Goal: Transaction & Acquisition: Purchase product/service

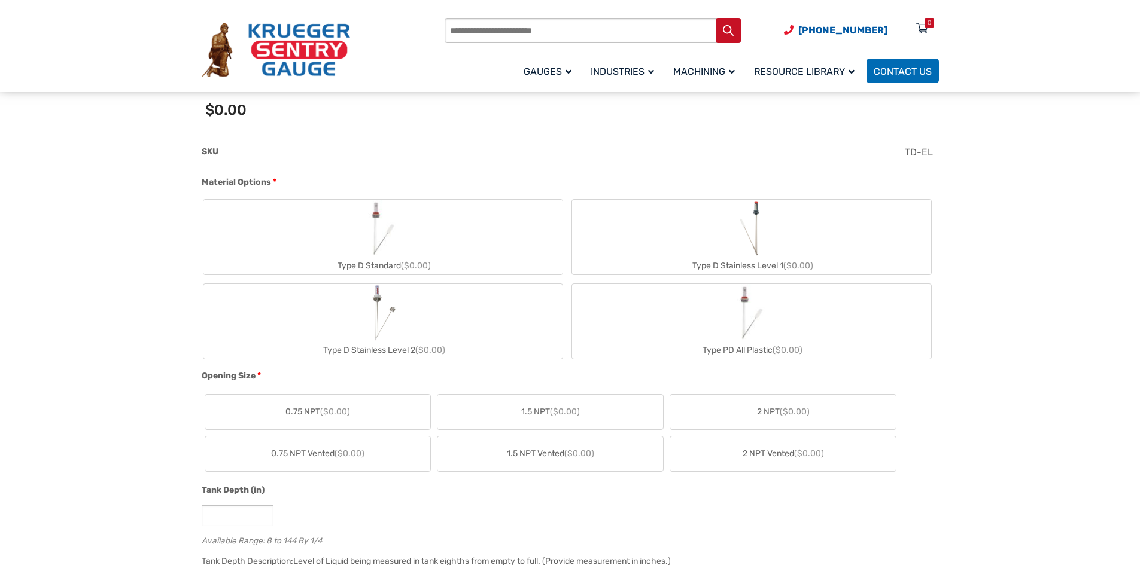
scroll to position [419, 0]
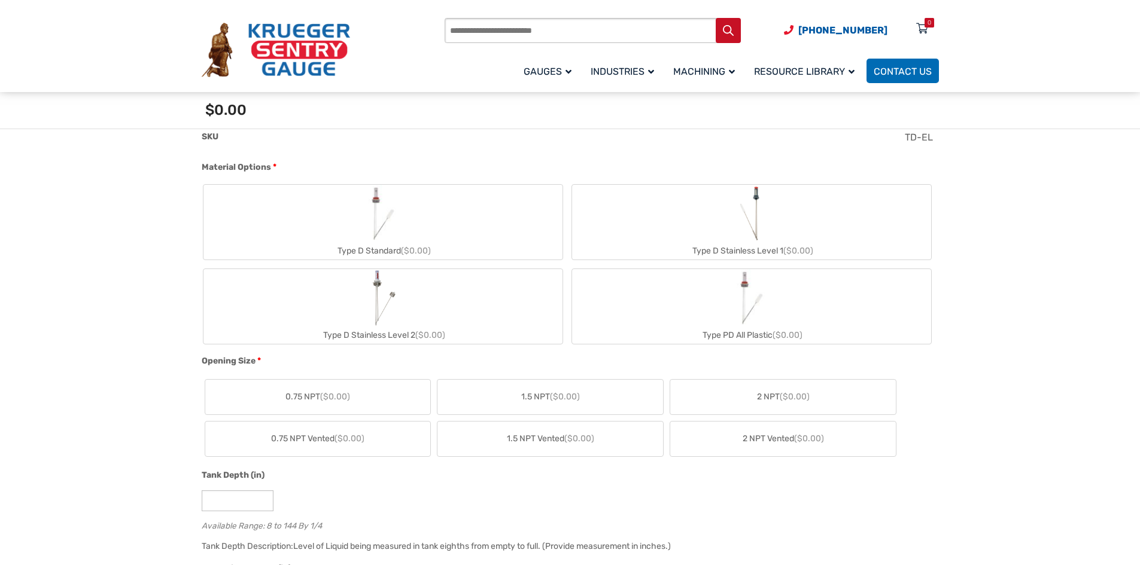
click at [377, 238] on img "Type D Standard" at bounding box center [382, 213] width 57 height 57
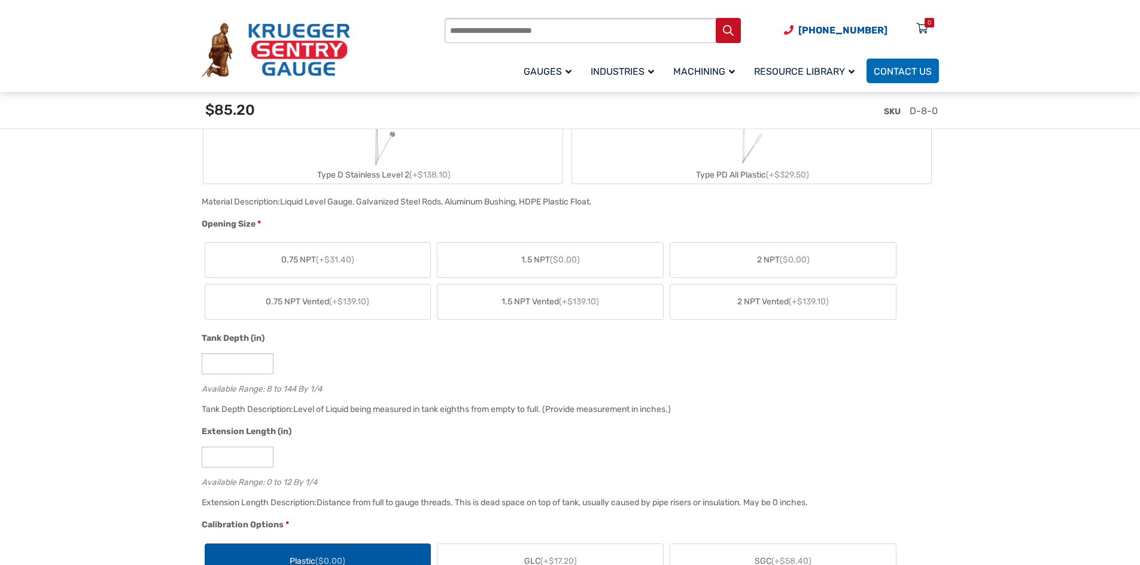
scroll to position [598, 0]
click at [548, 252] on span "1.5 NPT ($0.00)" at bounding box center [550, 257] width 59 height 13
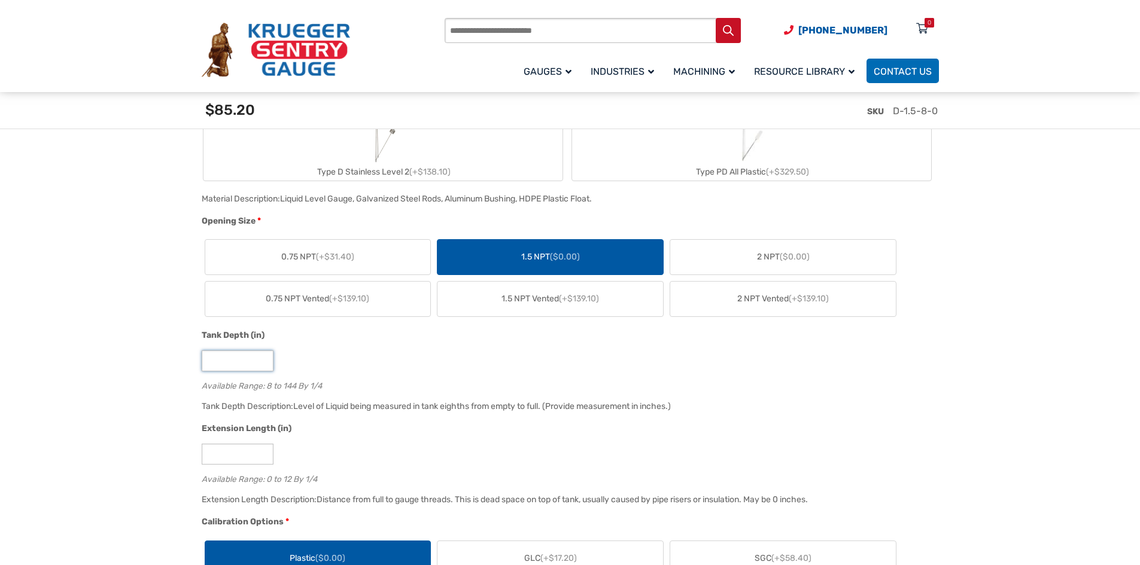
drag, startPoint x: 229, startPoint y: 362, endPoint x: 108, endPoint y: 351, distance: 121.9
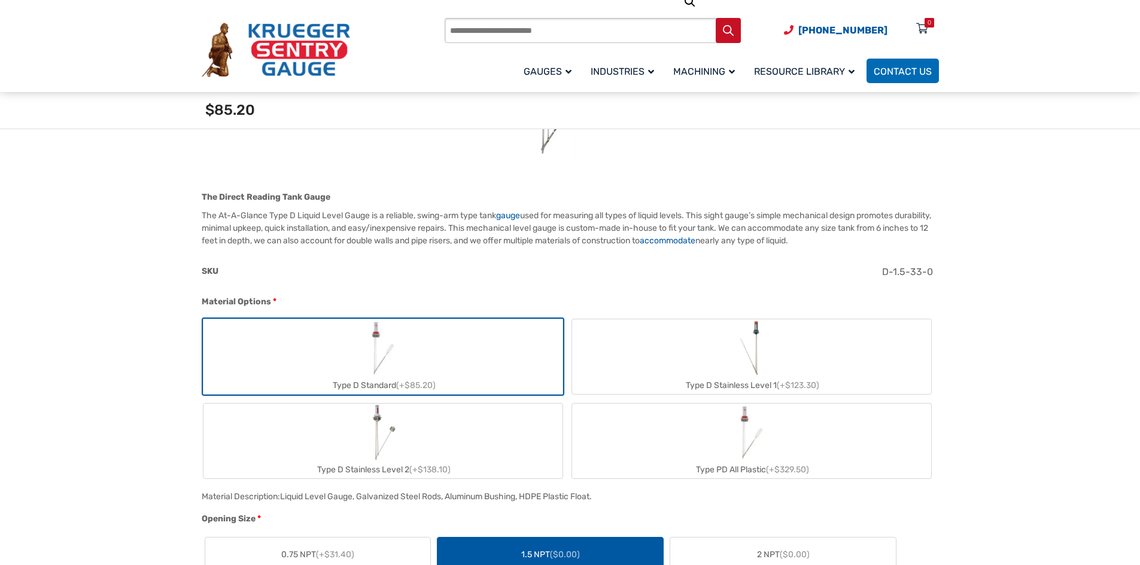
scroll to position [299, 0]
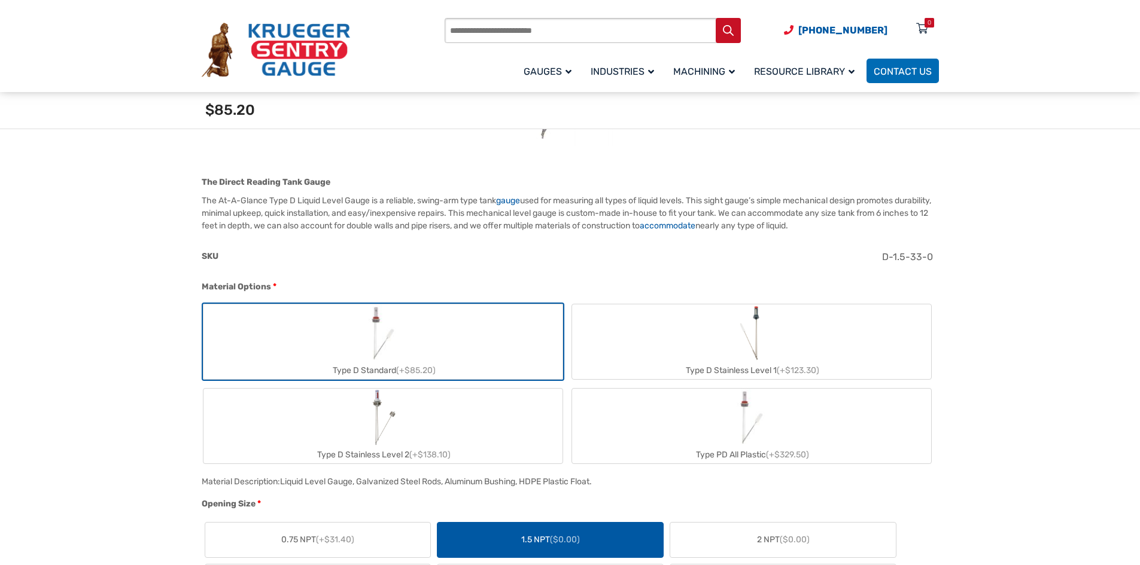
type input "**"
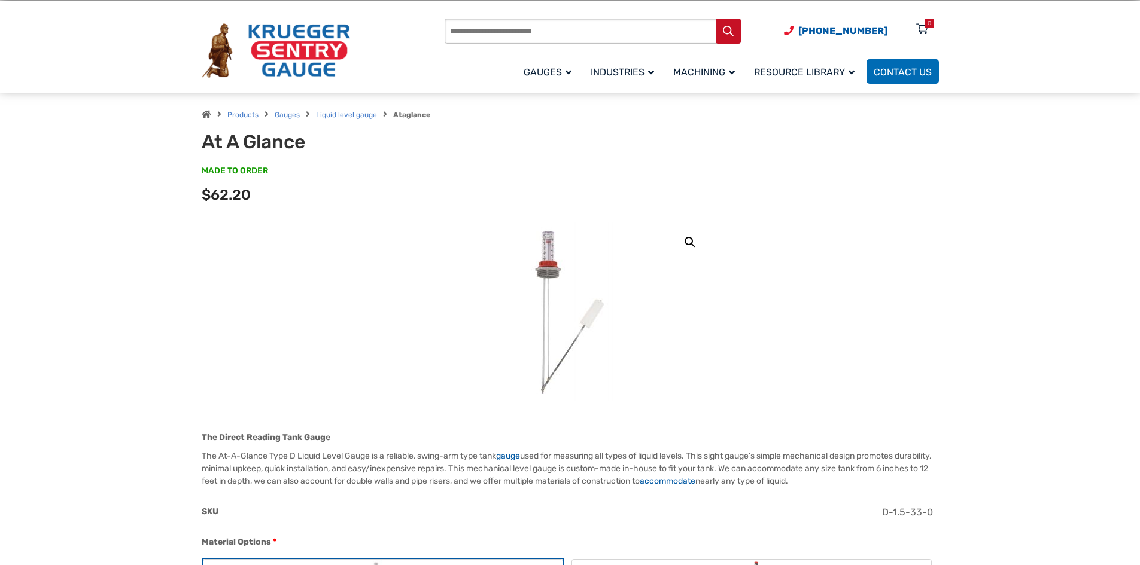
scroll to position [0, 0]
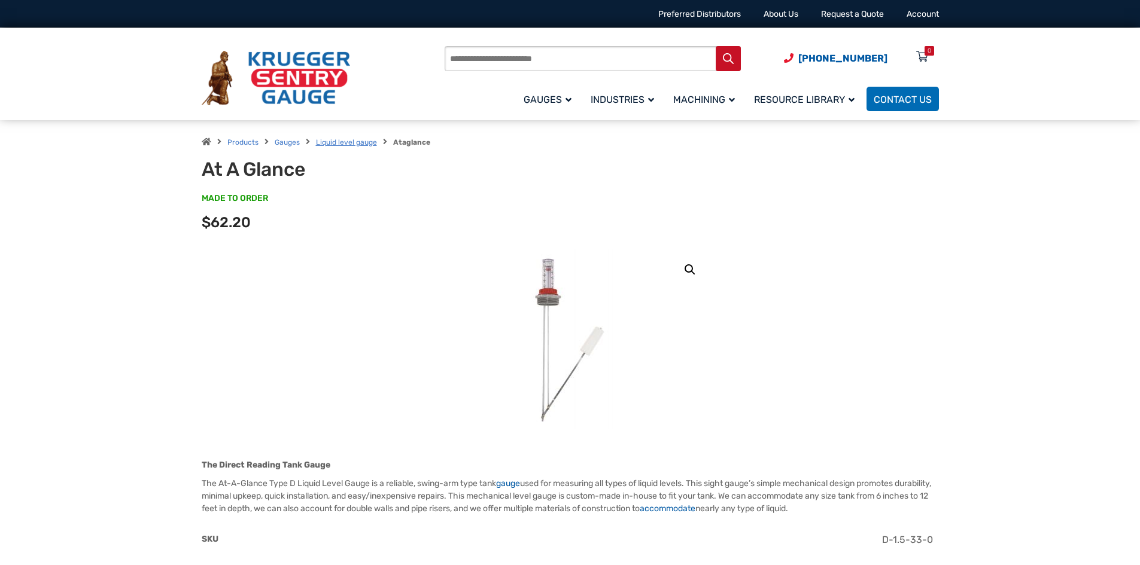
click at [323, 141] on link "Liquid level gauge" at bounding box center [346, 142] width 61 height 8
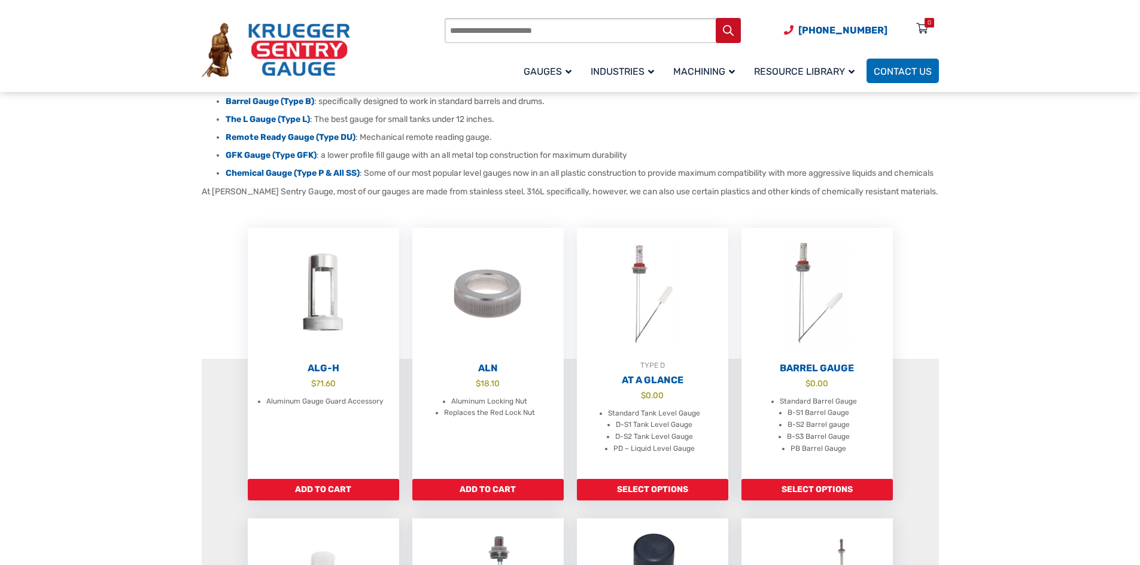
scroll to position [239, 0]
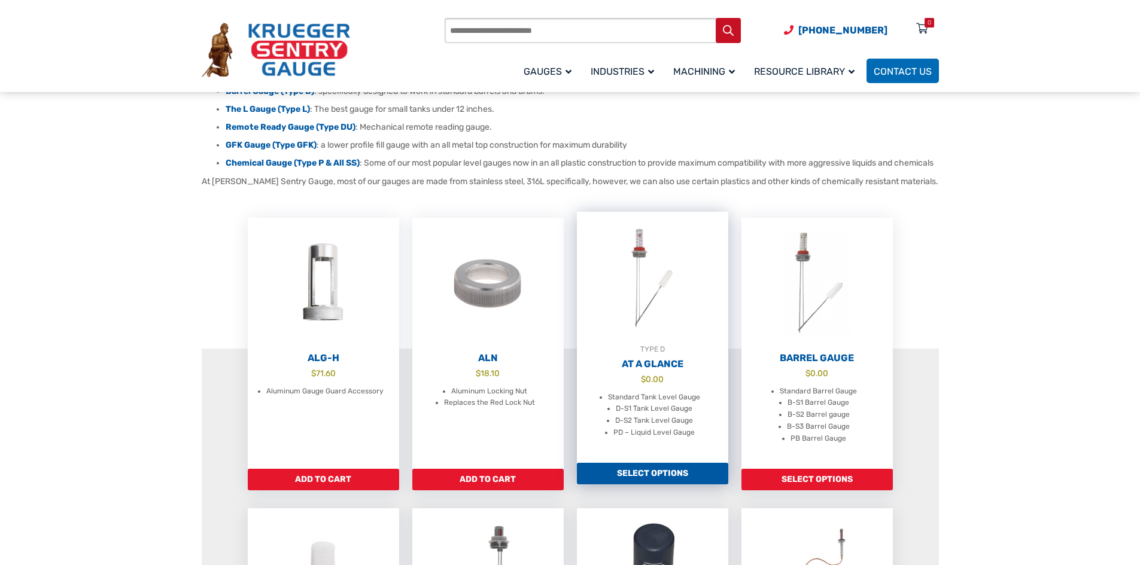
click at [660, 337] on img at bounding box center [652, 278] width 151 height 132
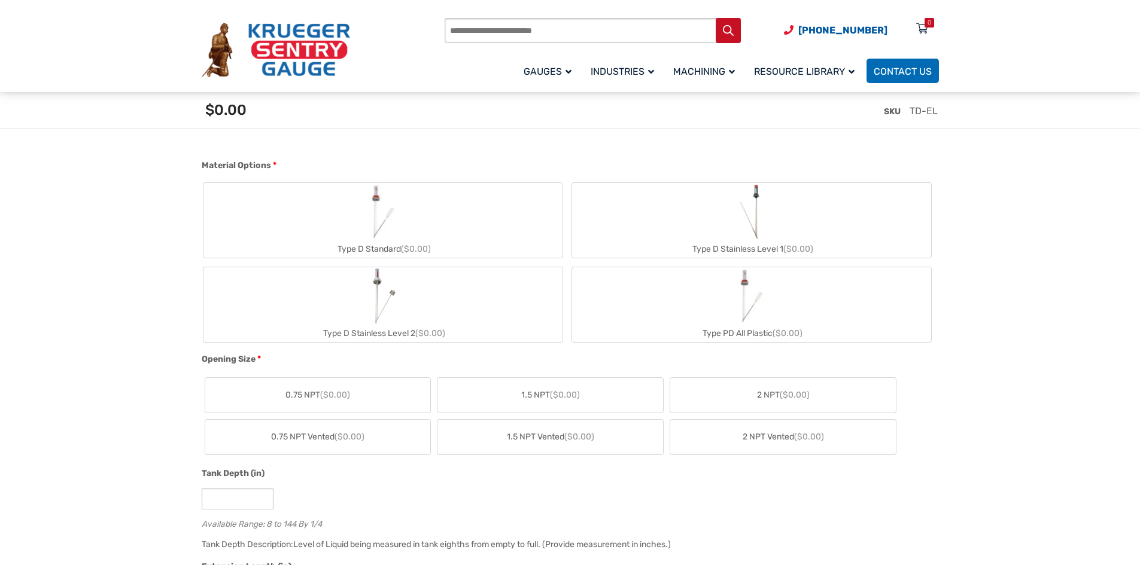
scroll to position [479, 0]
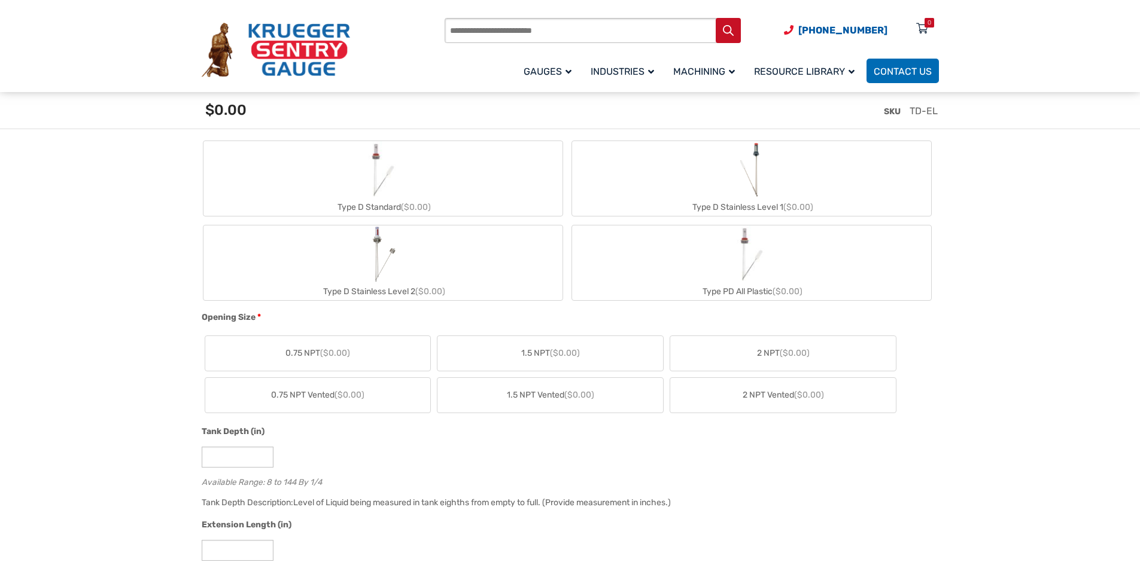
click at [782, 349] on span "($0.00)" at bounding box center [795, 353] width 30 height 10
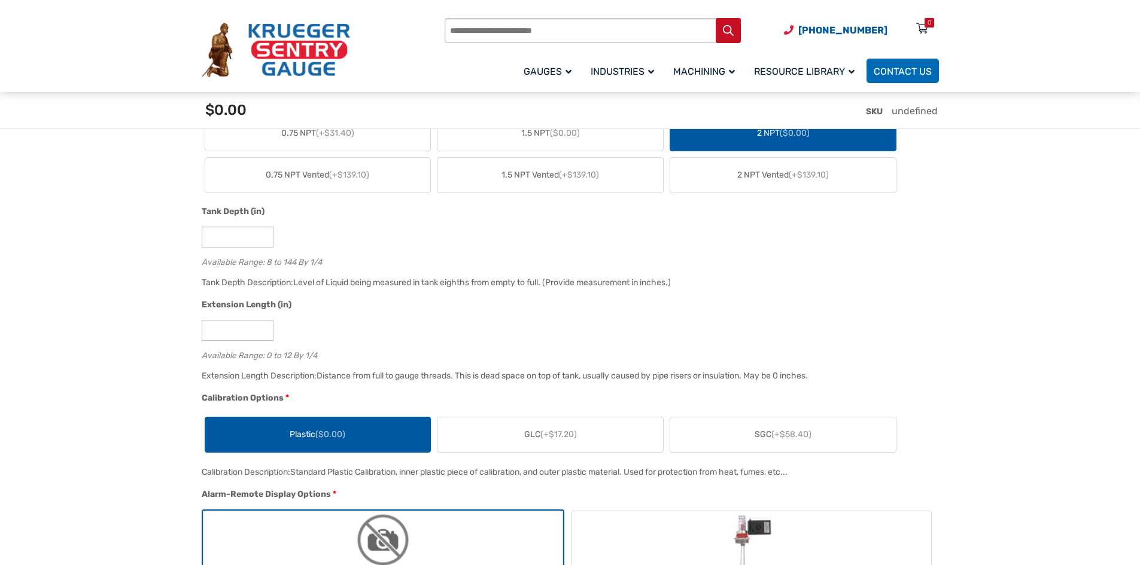
scroll to position [718, 0]
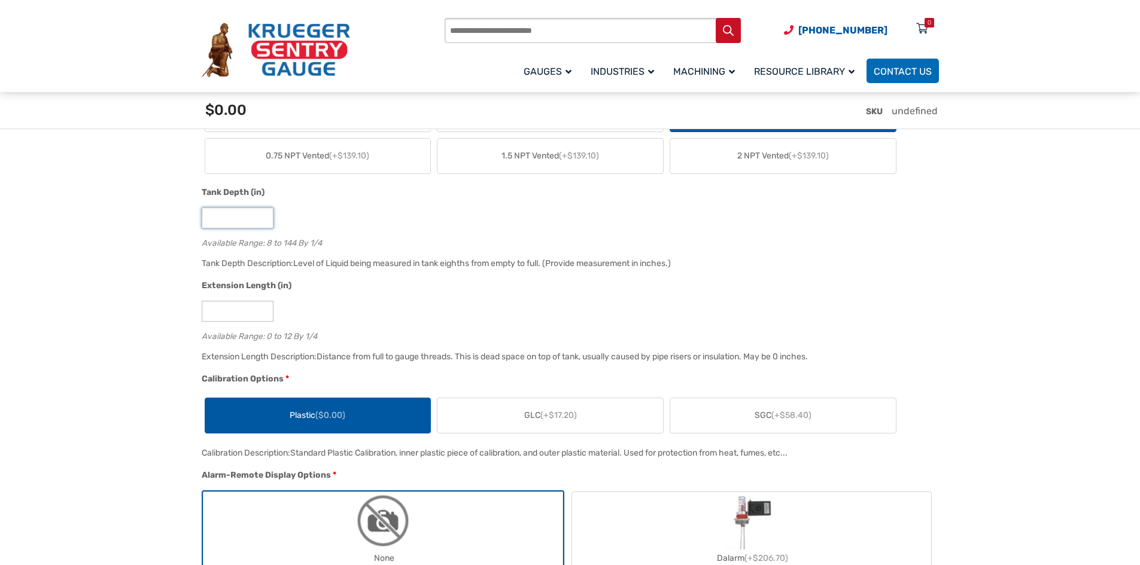
drag, startPoint x: 217, startPoint y: 216, endPoint x: 145, endPoint y: 209, distance: 71.6
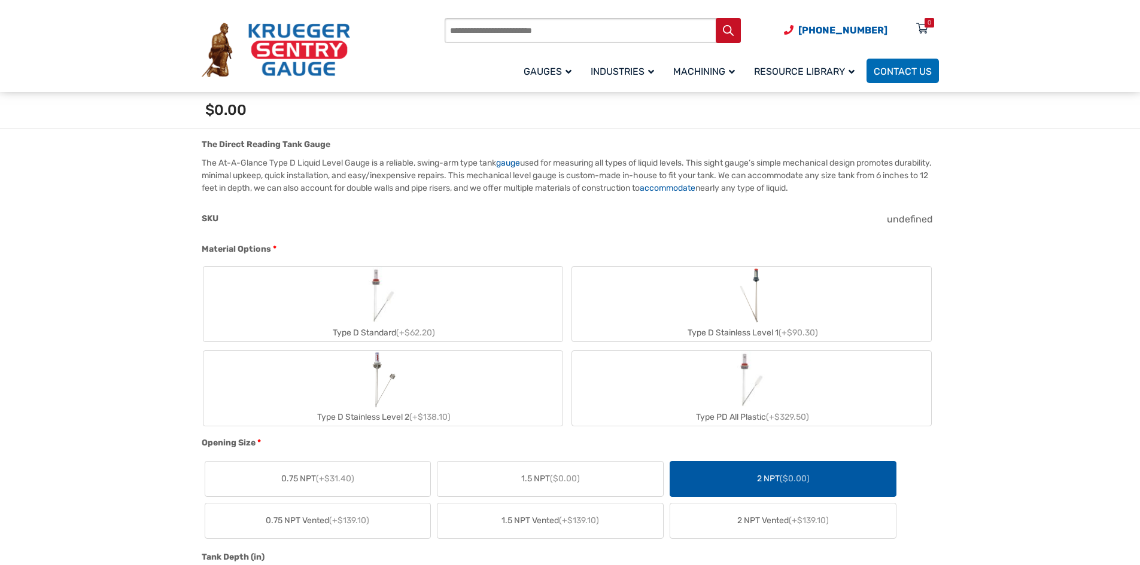
scroll to position [299, 0]
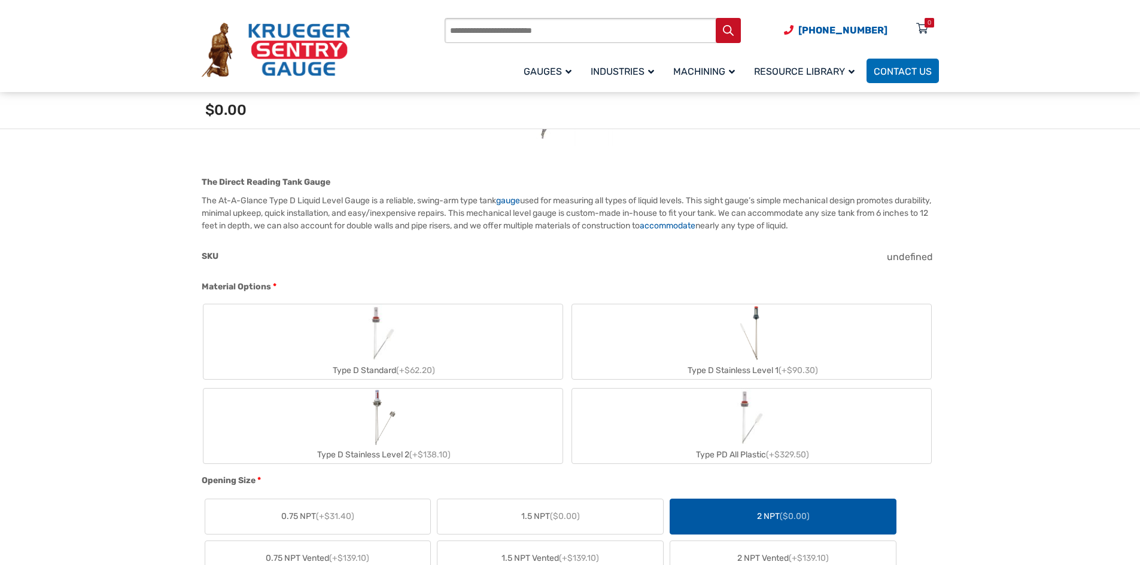
click at [374, 337] on img "Type D Standard" at bounding box center [382, 333] width 57 height 57
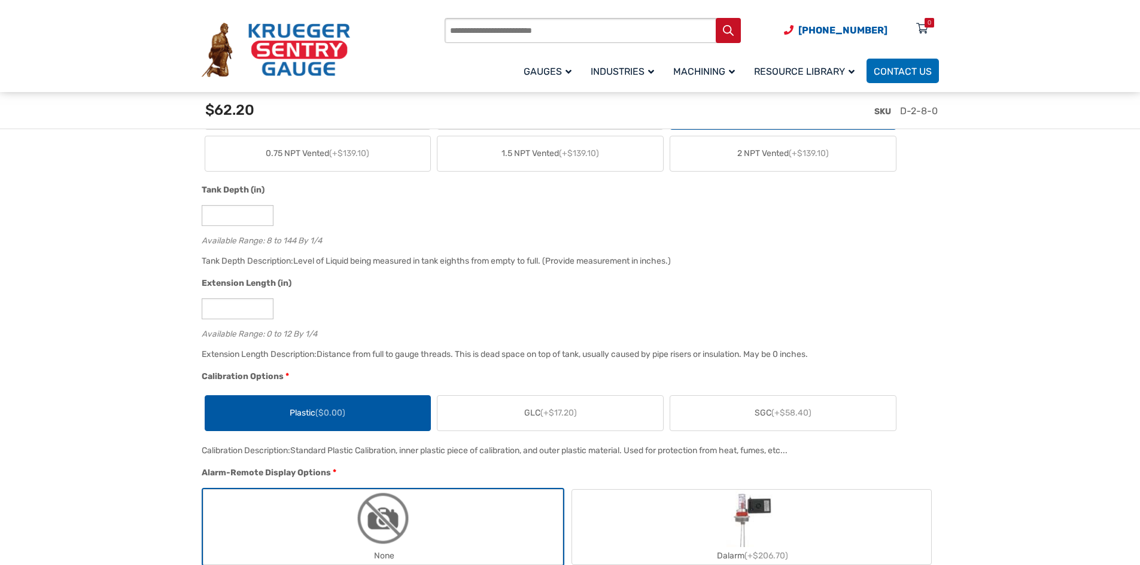
scroll to position [778, 0]
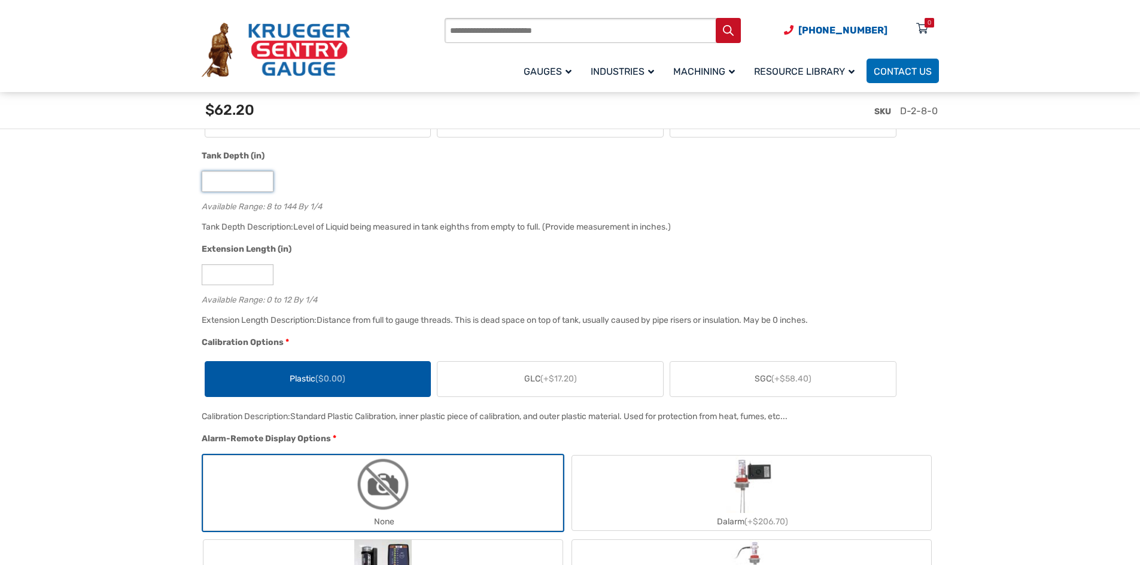
drag, startPoint x: 225, startPoint y: 184, endPoint x: 146, endPoint y: 164, distance: 81.4
type input "**"
click at [937, 301] on div "Hidden 30.00 SKU D-2-30-0 Material Options * Type D Standard (+$62.20) Type D S…" at bounding box center [570, 337] width 737 height 1132
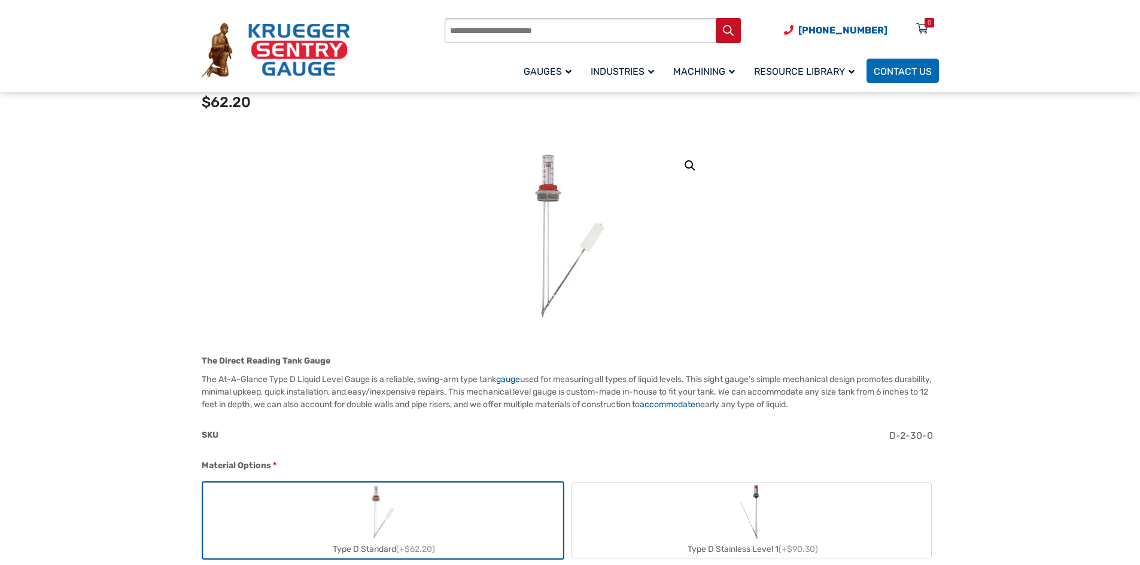
scroll to position [120, 0]
